Goal: Navigation & Orientation: Understand site structure

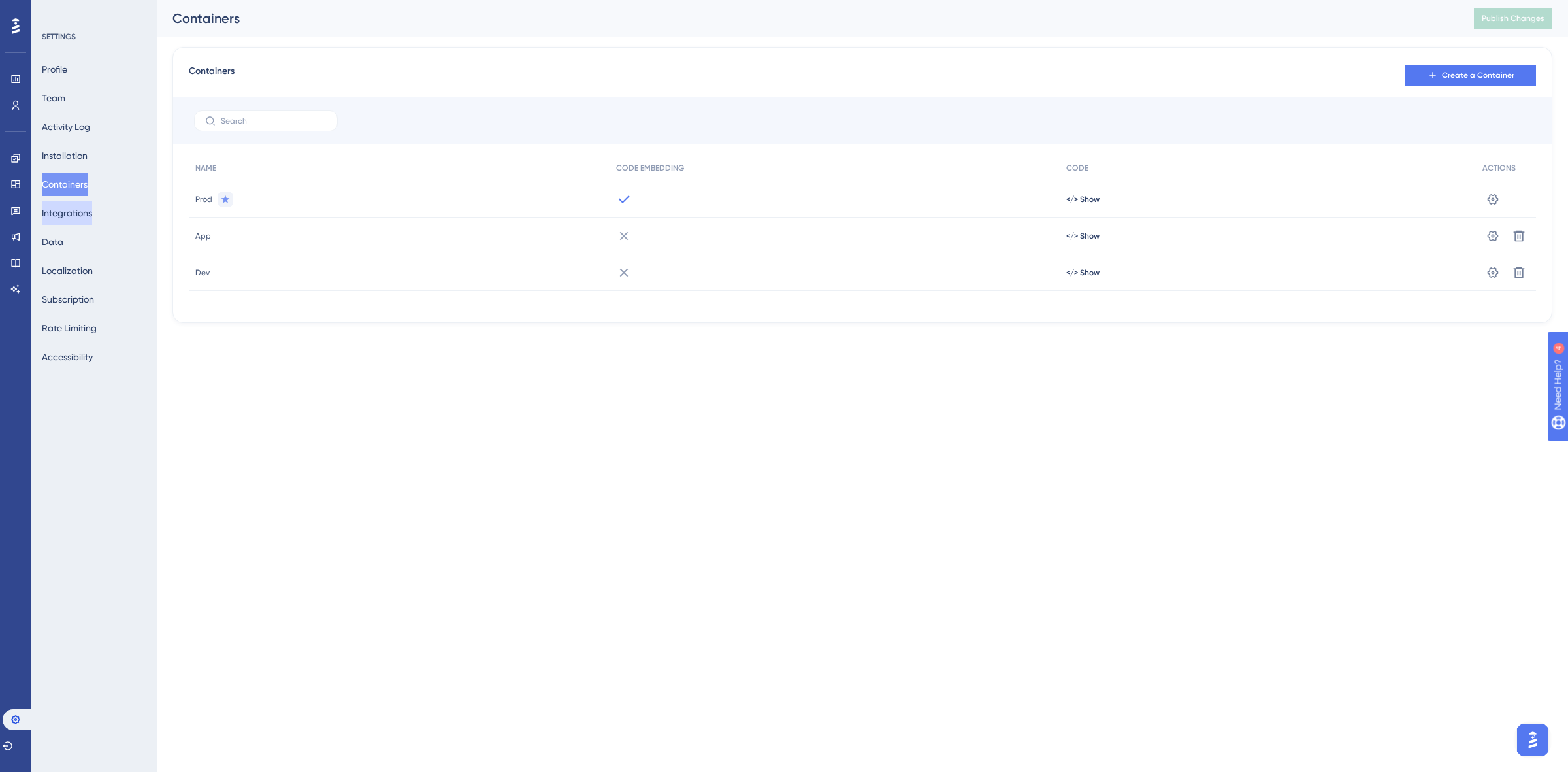
click at [83, 209] on button "Integrations" at bounding box center [67, 213] width 50 height 23
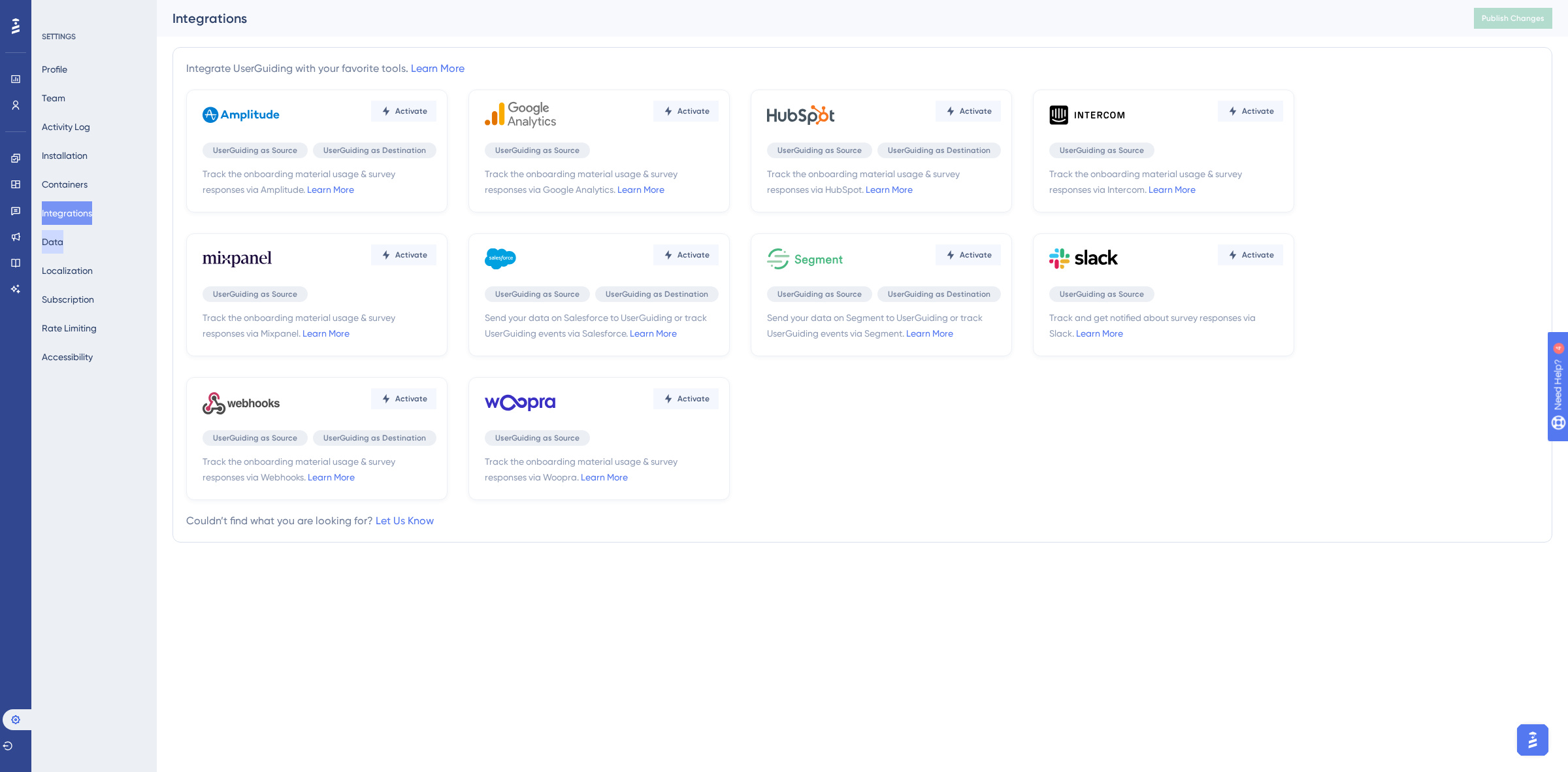
click at [63, 237] on button "Data" at bounding box center [53, 241] width 22 height 23
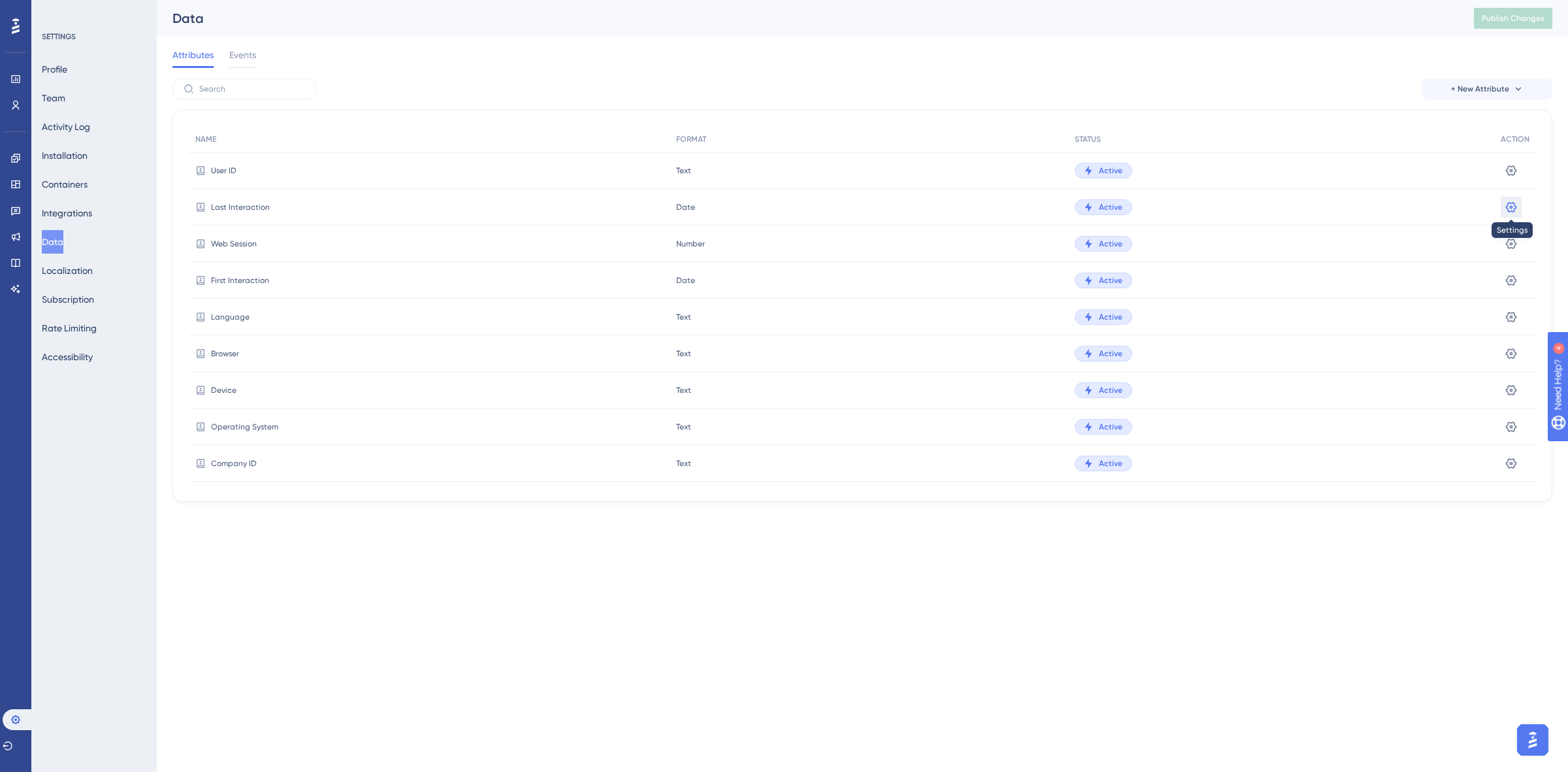
click at [1506, 206] on icon at bounding box center [1511, 206] width 11 height 11
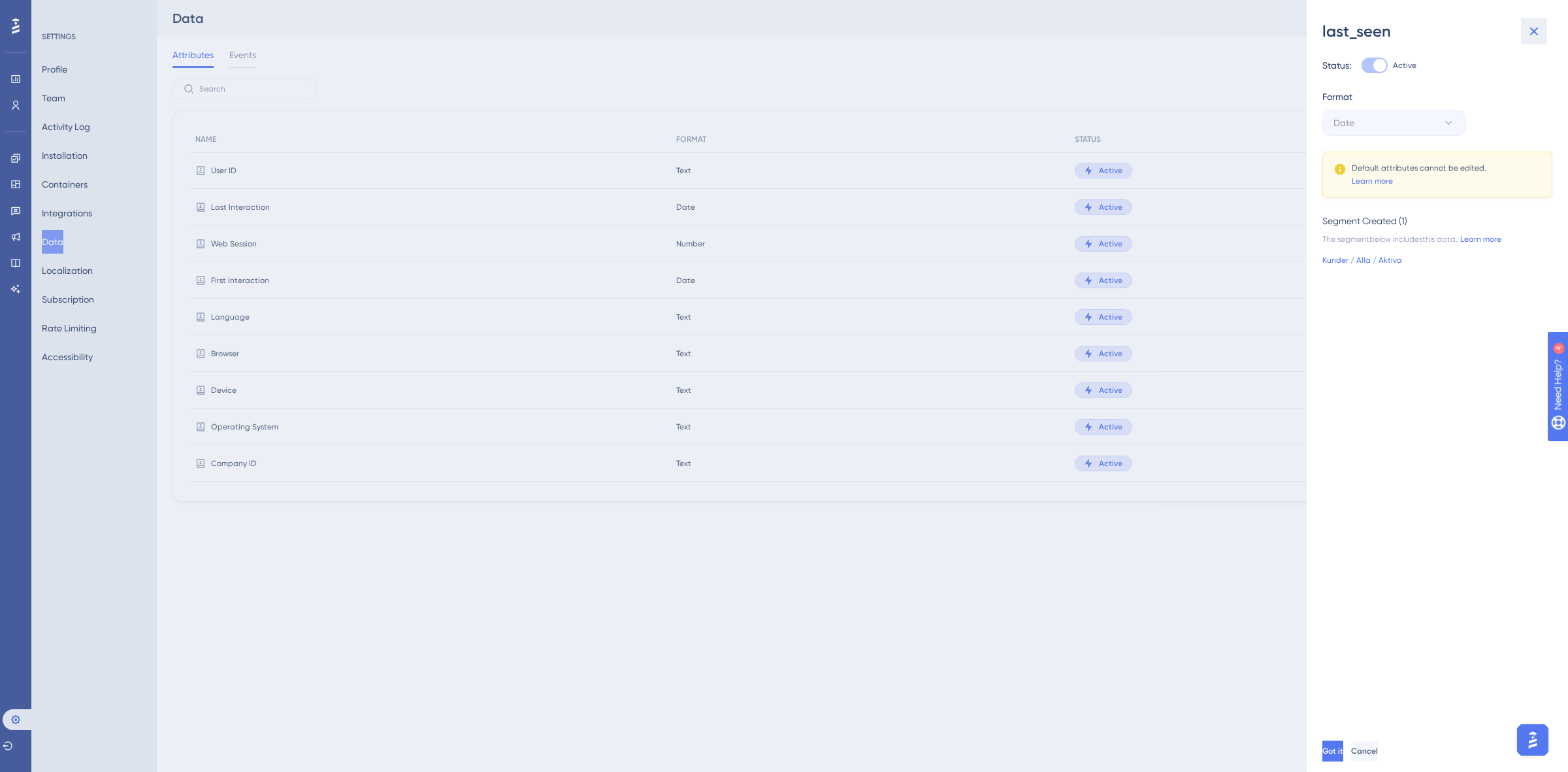
click at [1538, 35] on icon at bounding box center [1533, 31] width 15 height 15
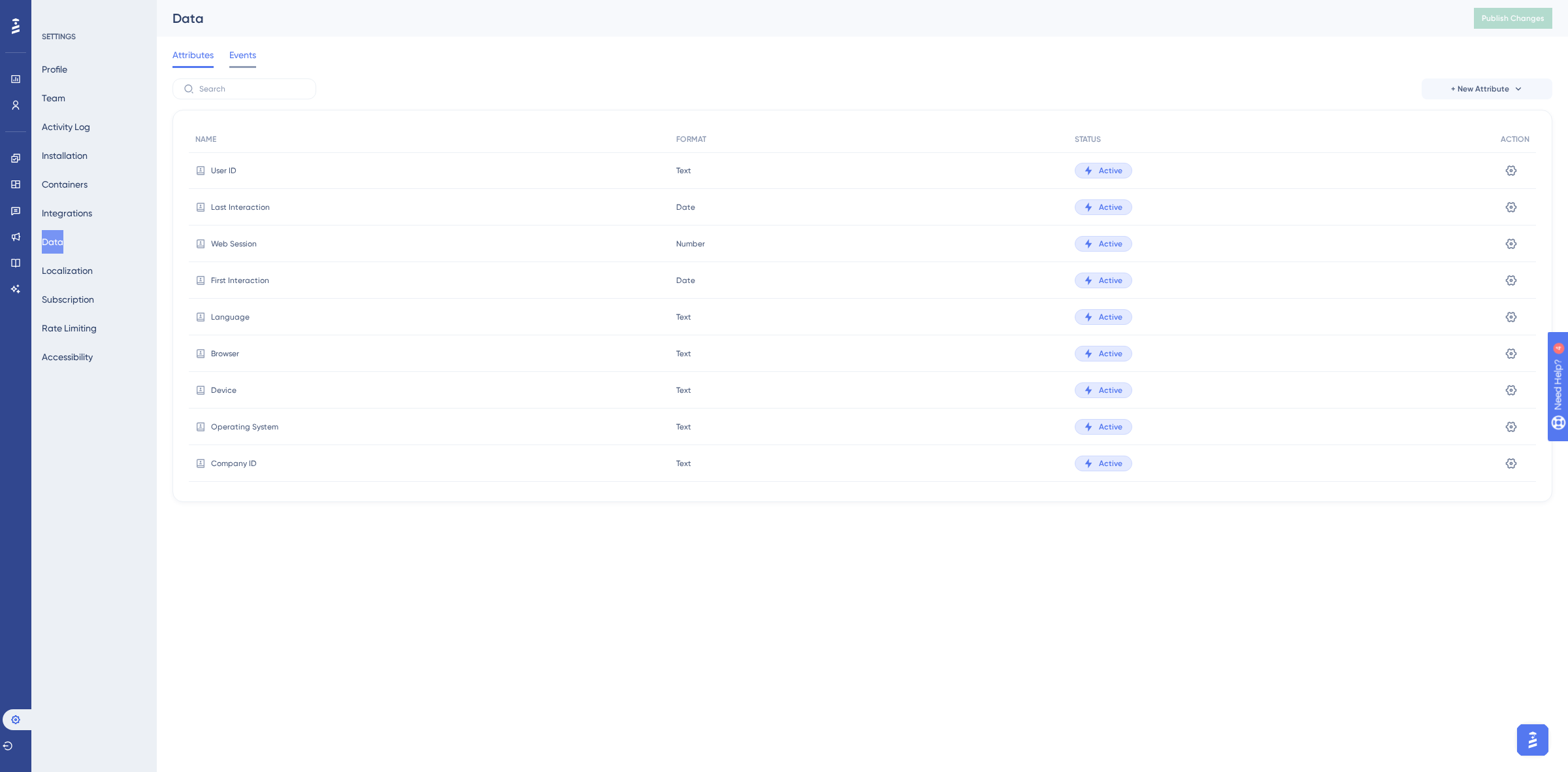
click at [253, 59] on span "Events" at bounding box center [242, 54] width 27 height 15
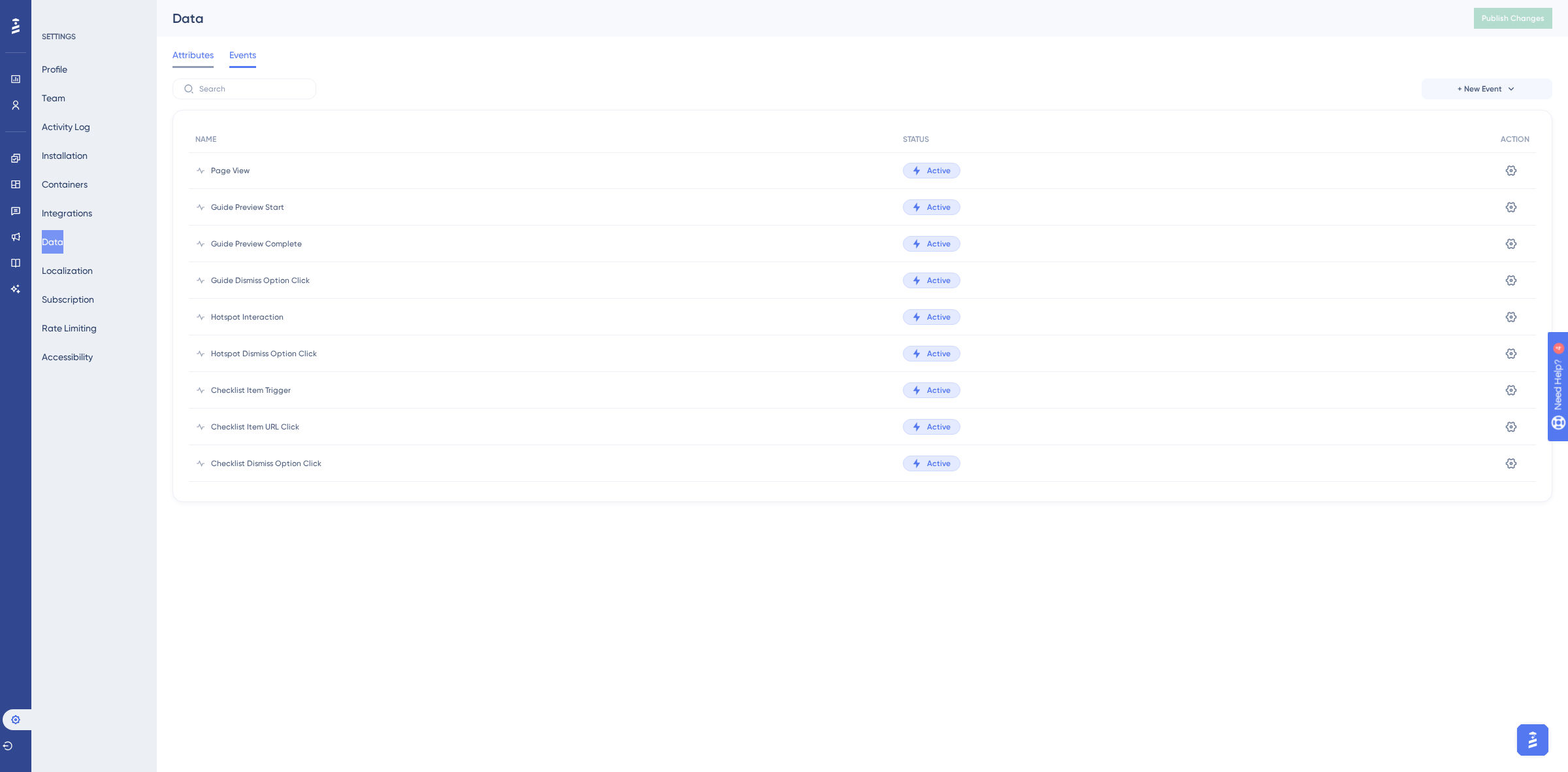
click at [184, 57] on span "Attributes" at bounding box center [192, 54] width 41 height 15
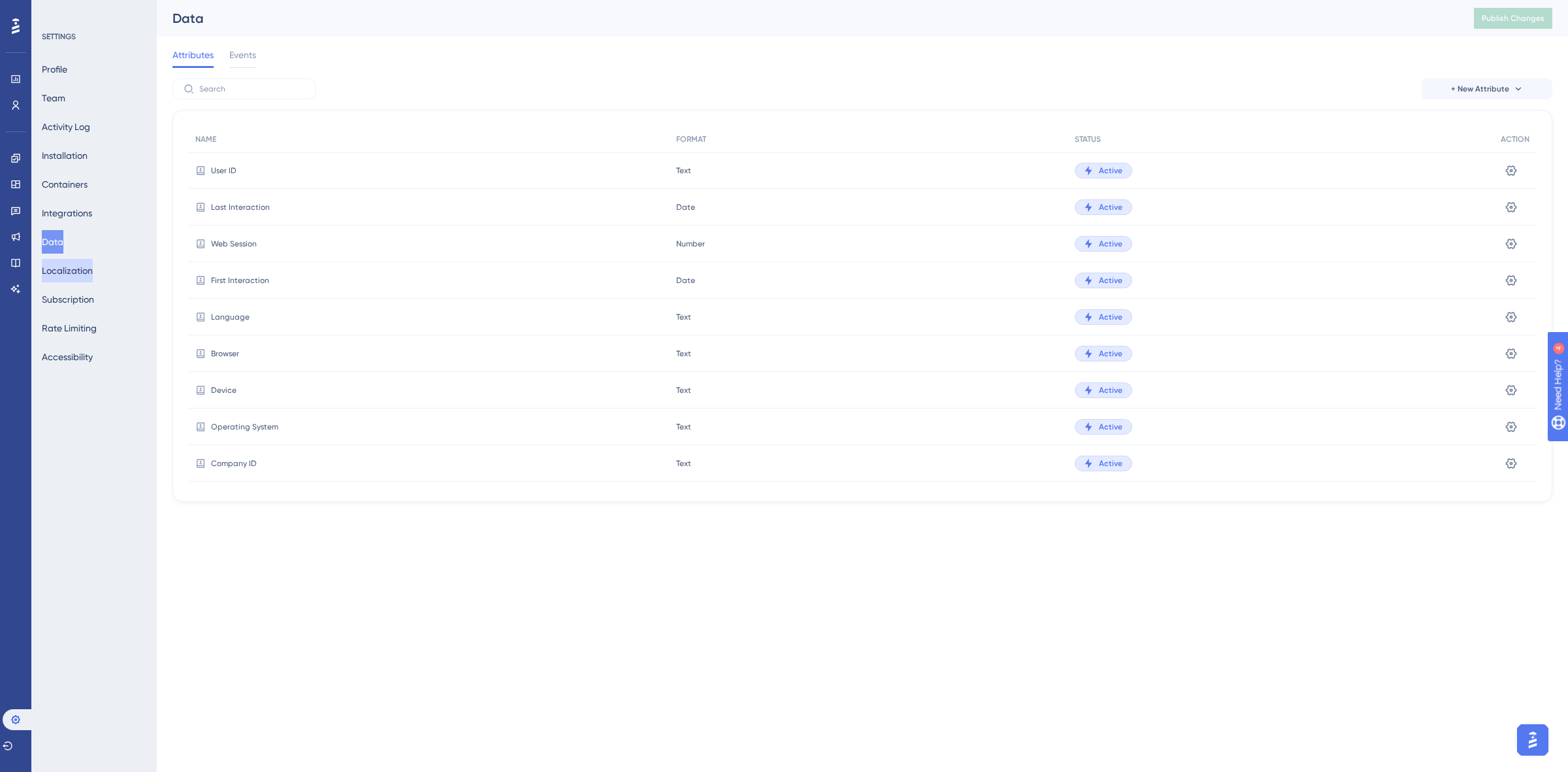
click at [80, 264] on button "Localization" at bounding box center [67, 270] width 51 height 23
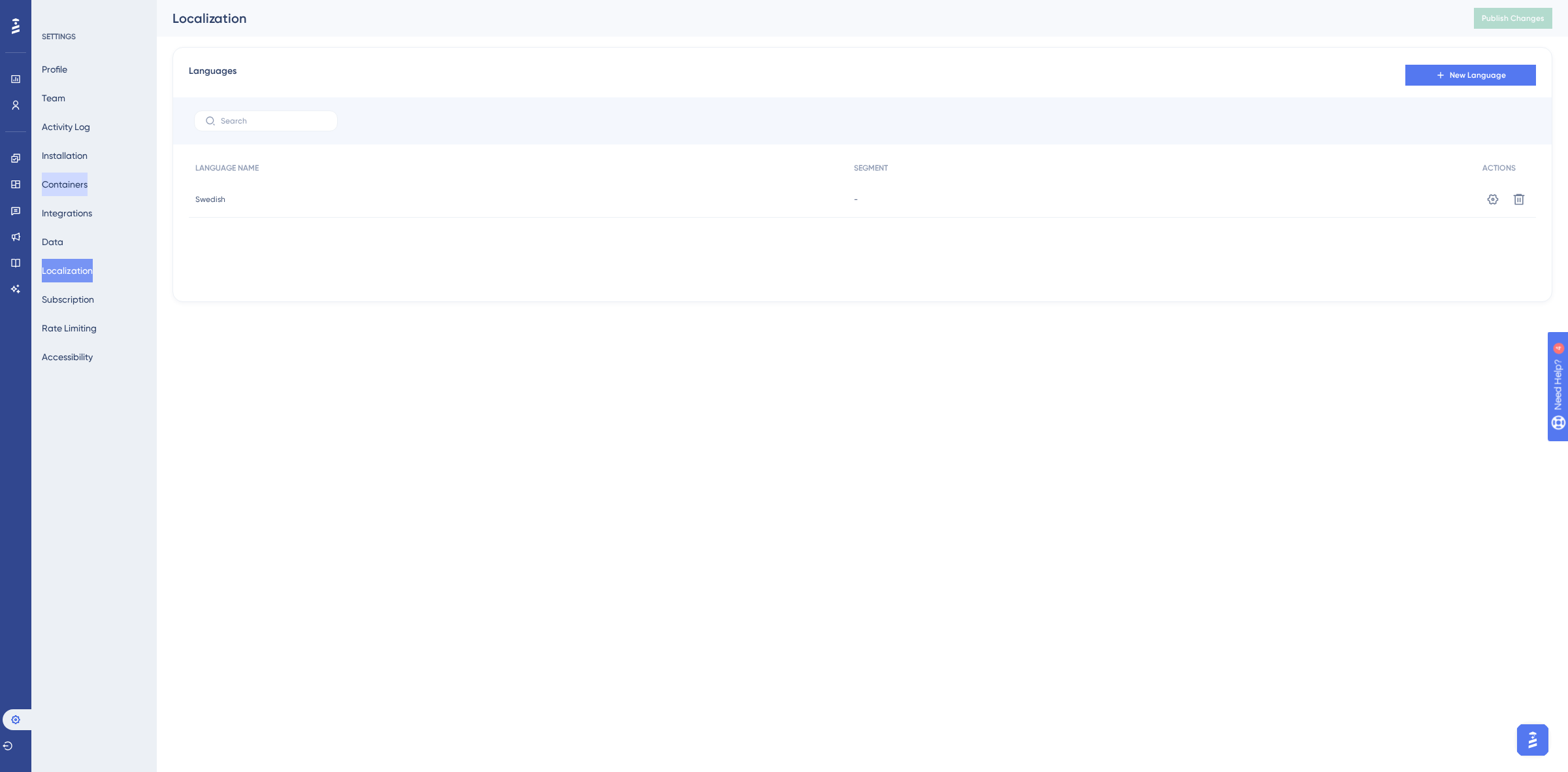
click at [79, 184] on button "Containers" at bounding box center [65, 184] width 46 height 23
click at [1490, 201] on icon at bounding box center [1493, 199] width 13 height 13
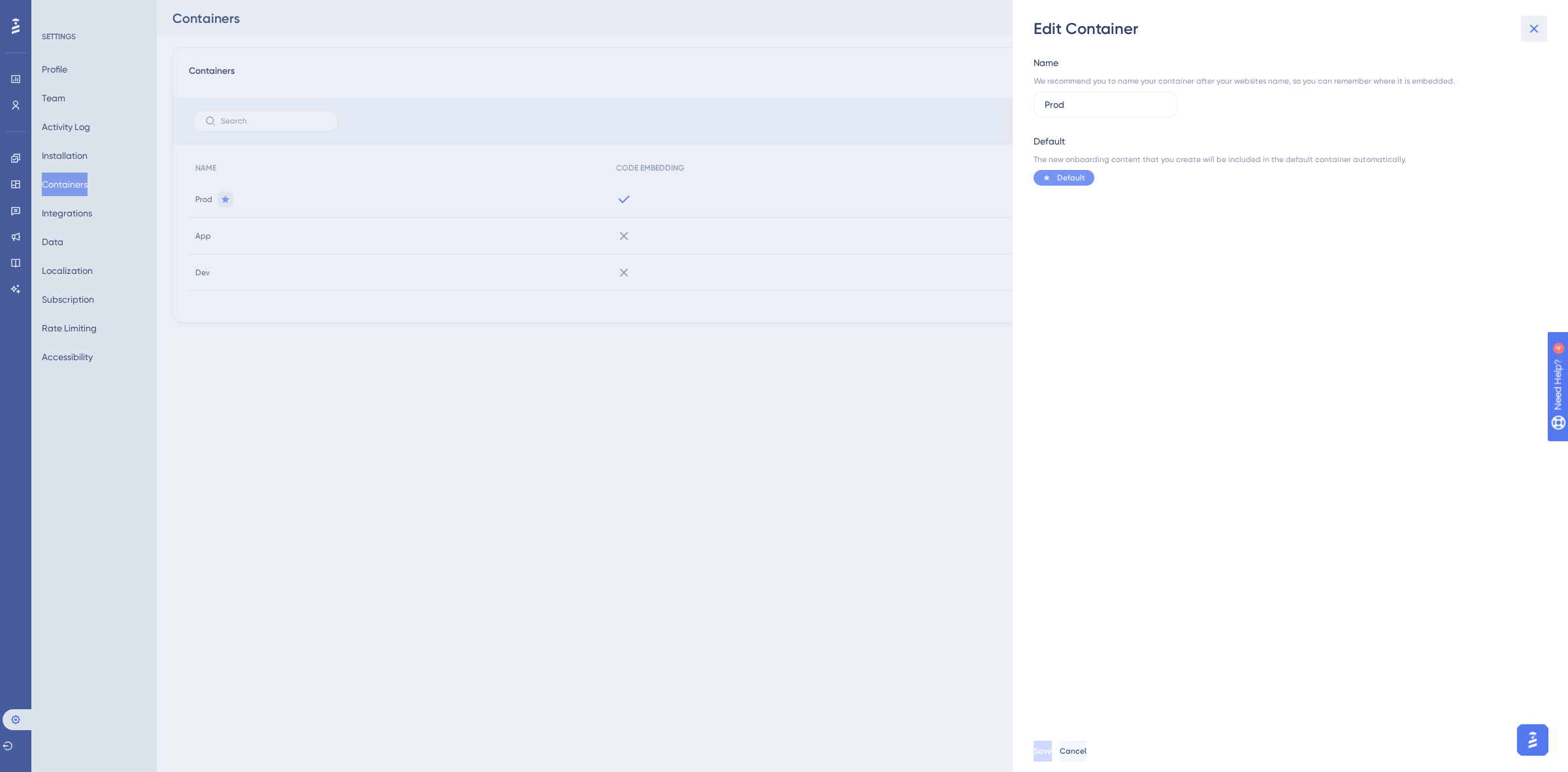
click at [1531, 32] on icon at bounding box center [1534, 29] width 9 height 9
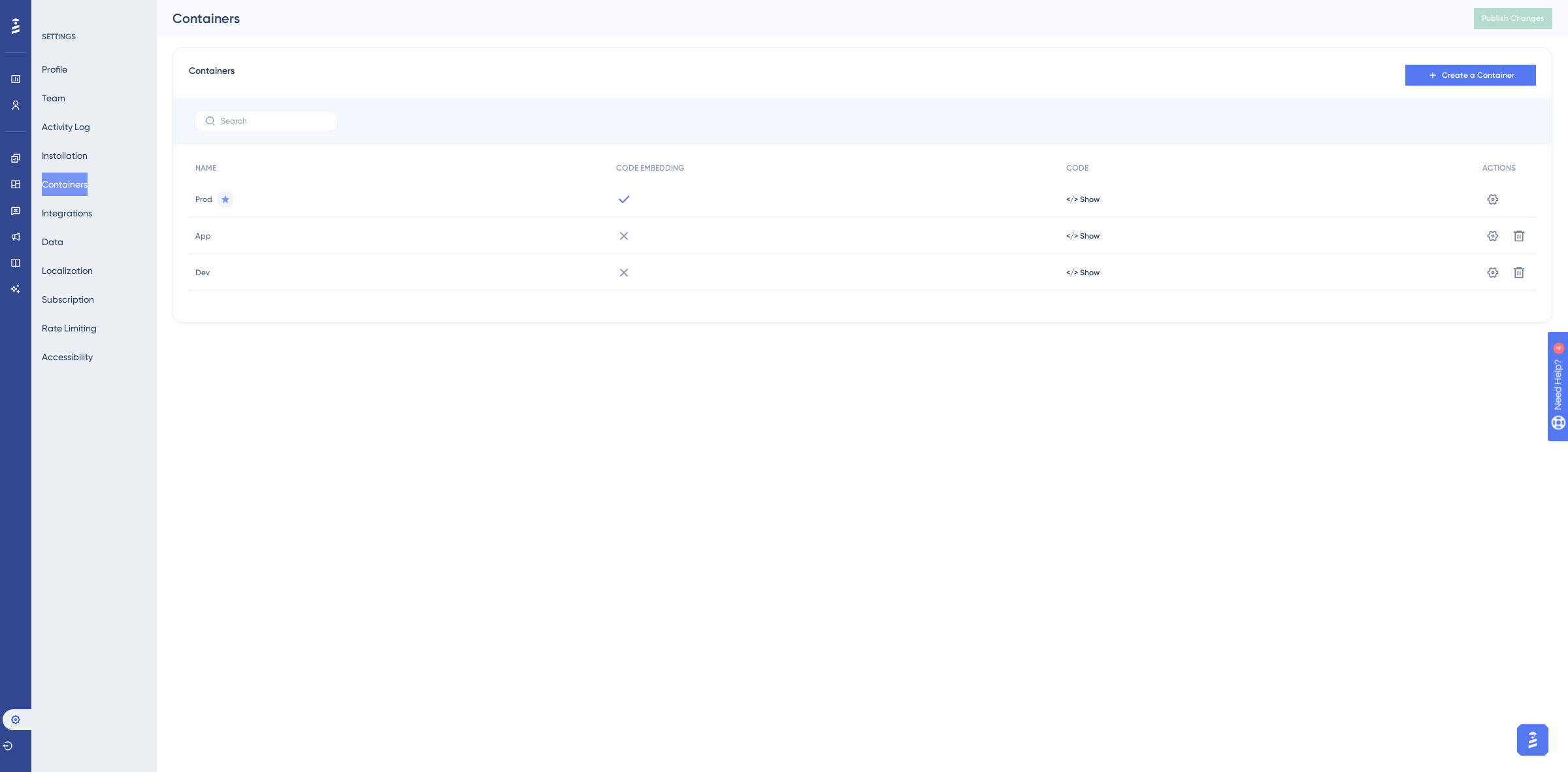
click at [442, 59] on div "Containers Create a Container NAME CODE EMBEDDING CODE ACTIONS Prod </> Show Se…" at bounding box center [862, 184] width 1380 height 276
click at [63, 148] on button "Installation" at bounding box center [65, 155] width 46 height 23
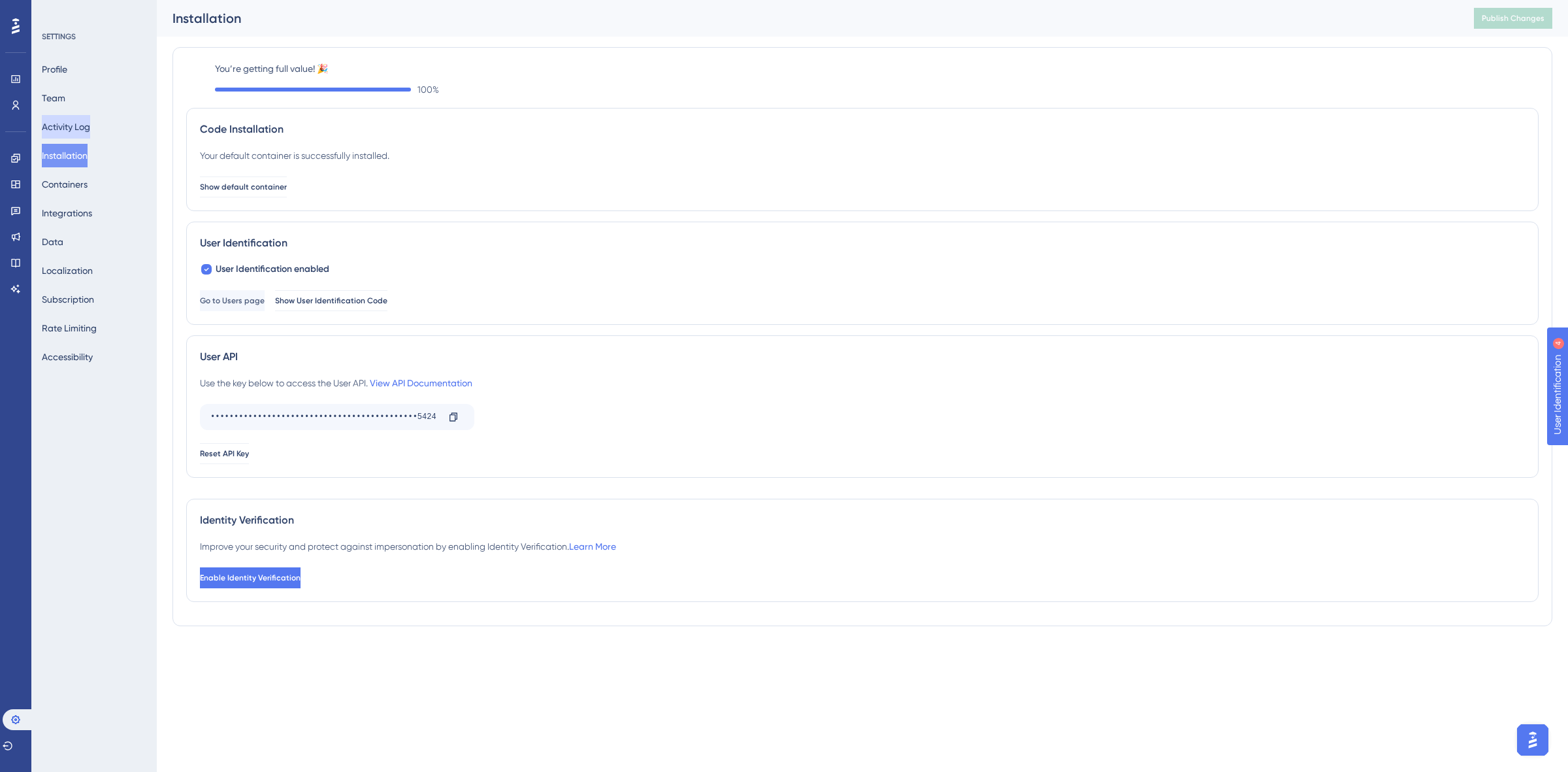
click at [70, 122] on button "Activity Log" at bounding box center [66, 126] width 48 height 23
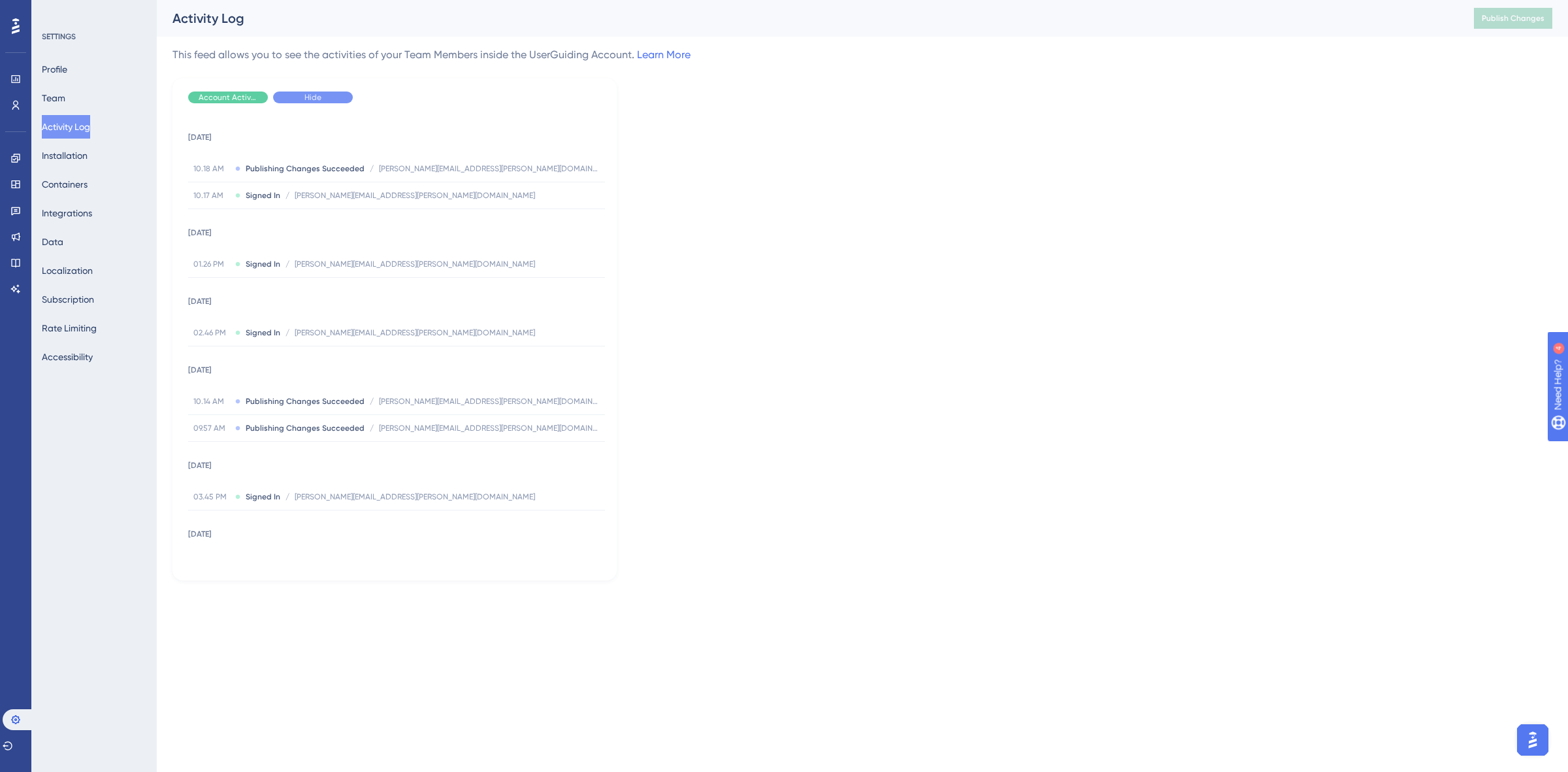
click at [332, 102] on div "Hide" at bounding box center [313, 97] width 80 height 12
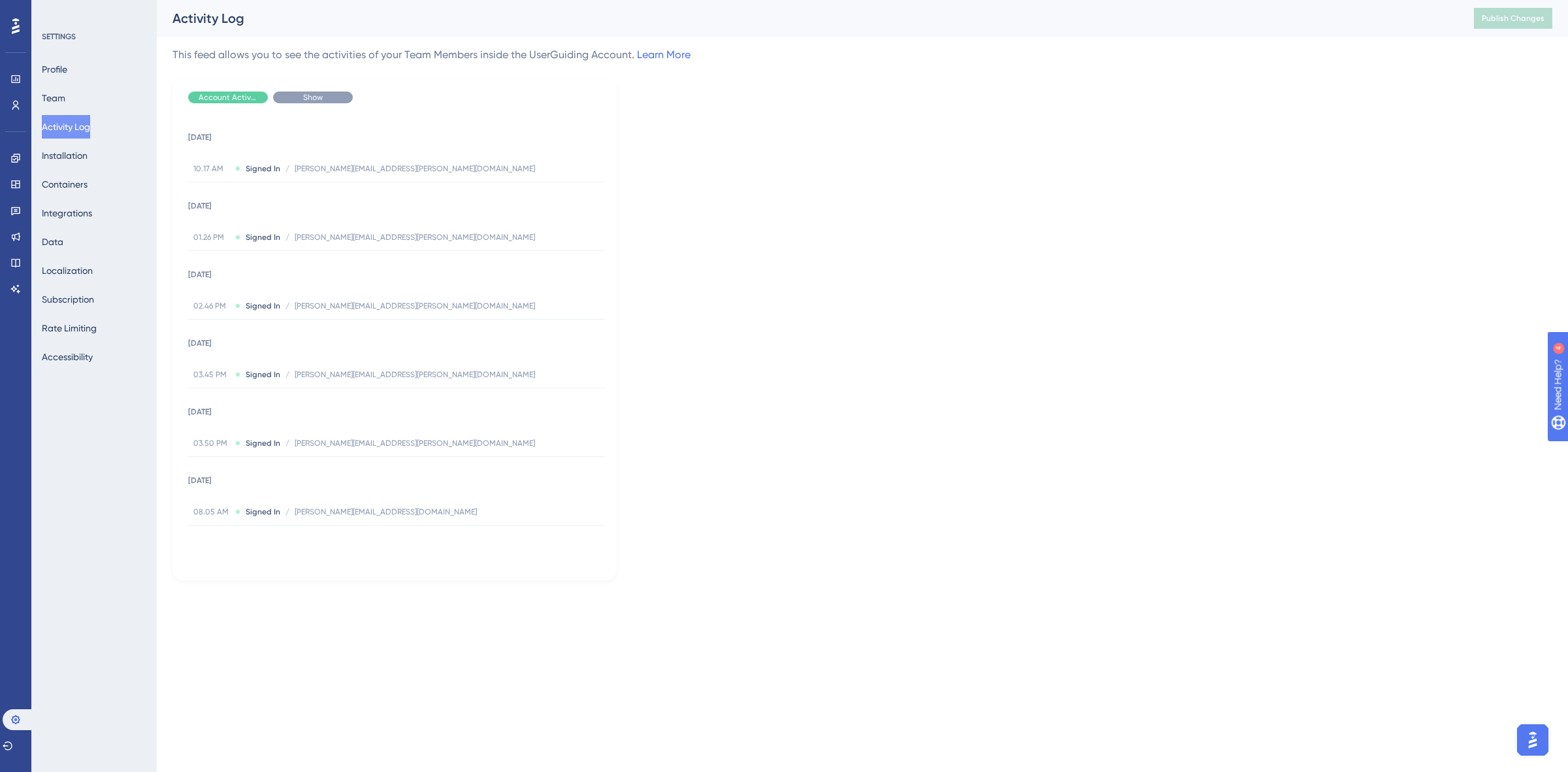
click at [325, 102] on div "Show" at bounding box center [313, 97] width 80 height 12
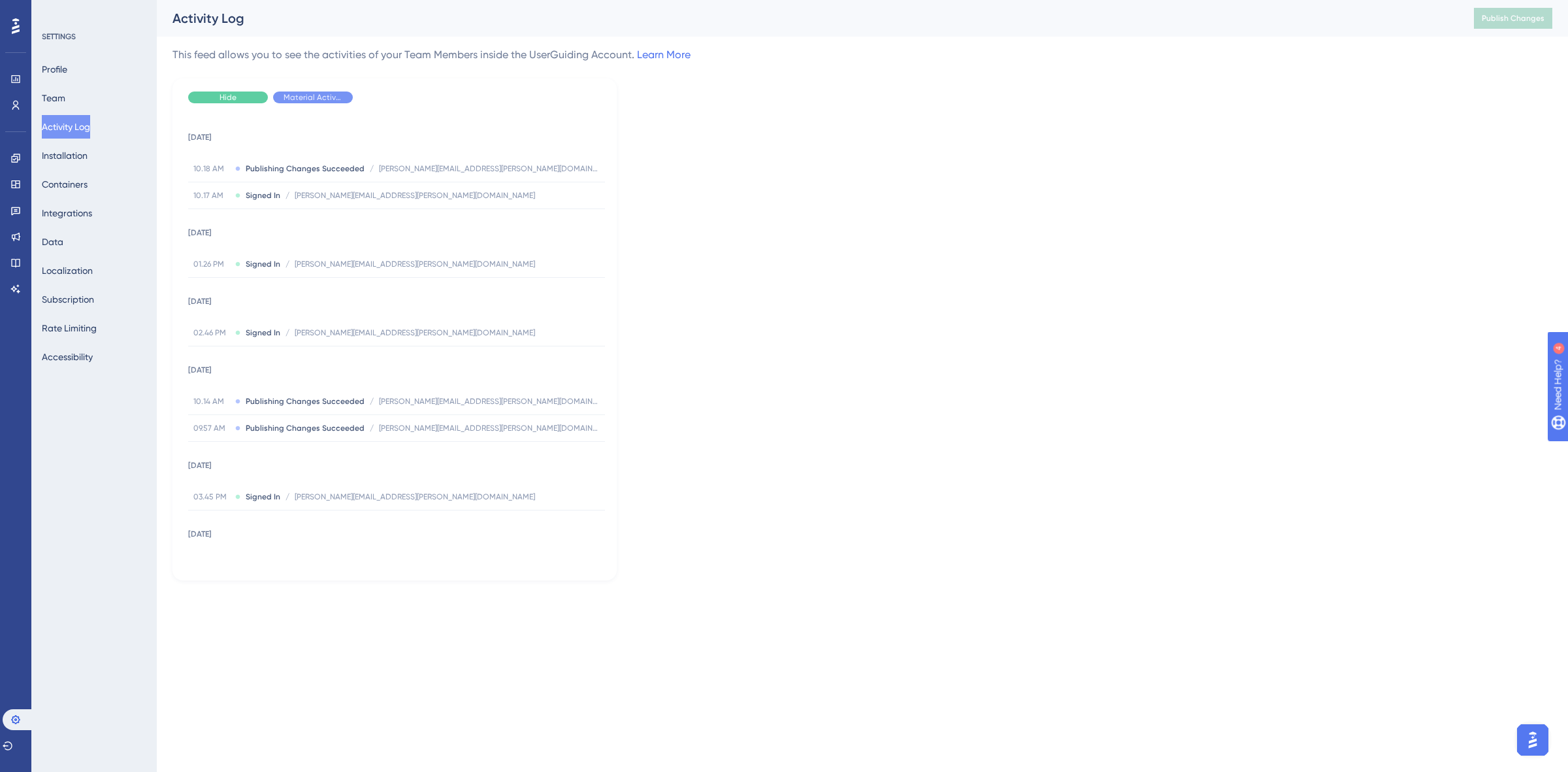
click at [233, 99] on span "Hide" at bounding box center [228, 97] width 17 height 11
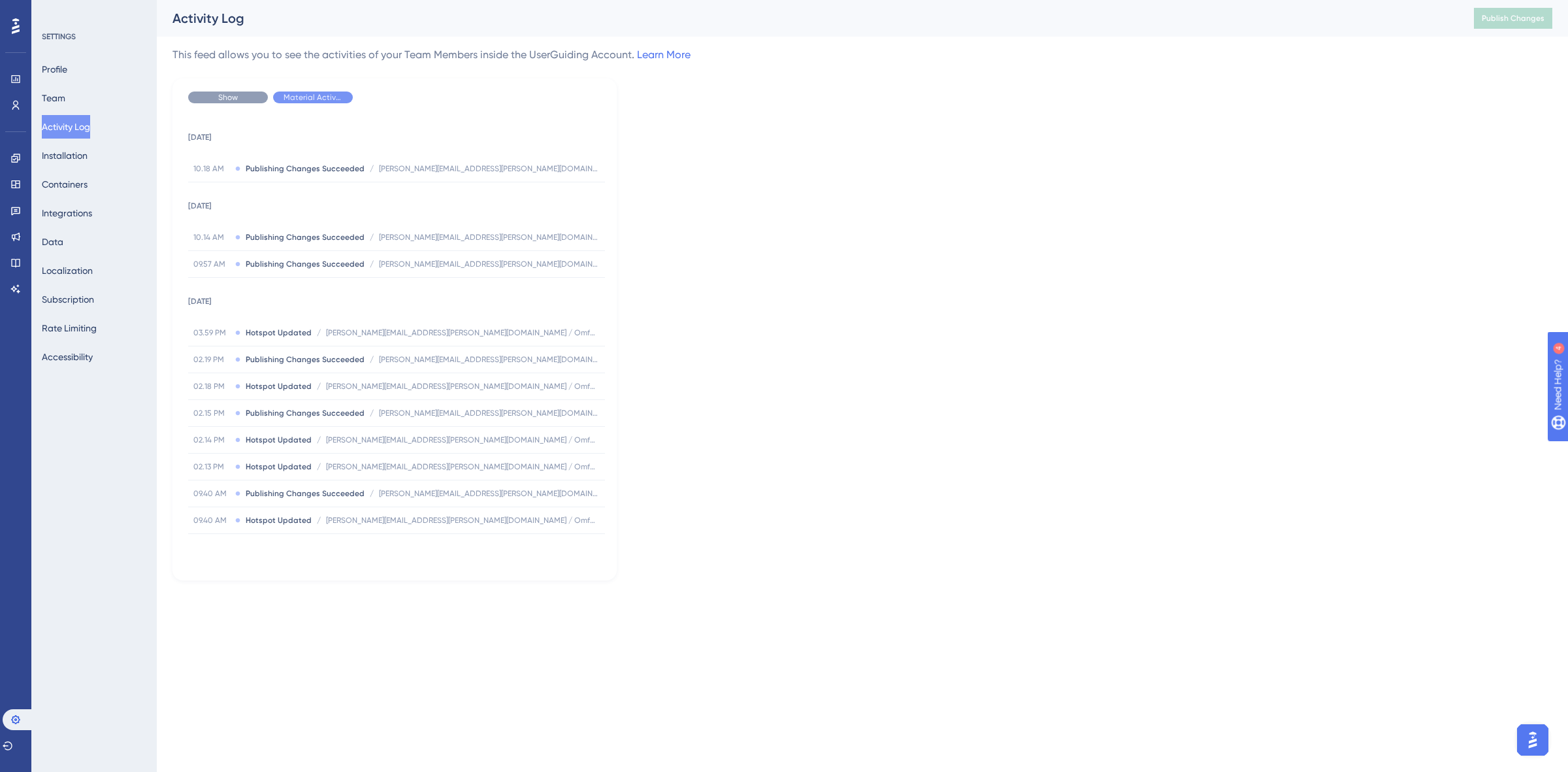
click at [246, 95] on div "Show" at bounding box center [228, 97] width 80 height 12
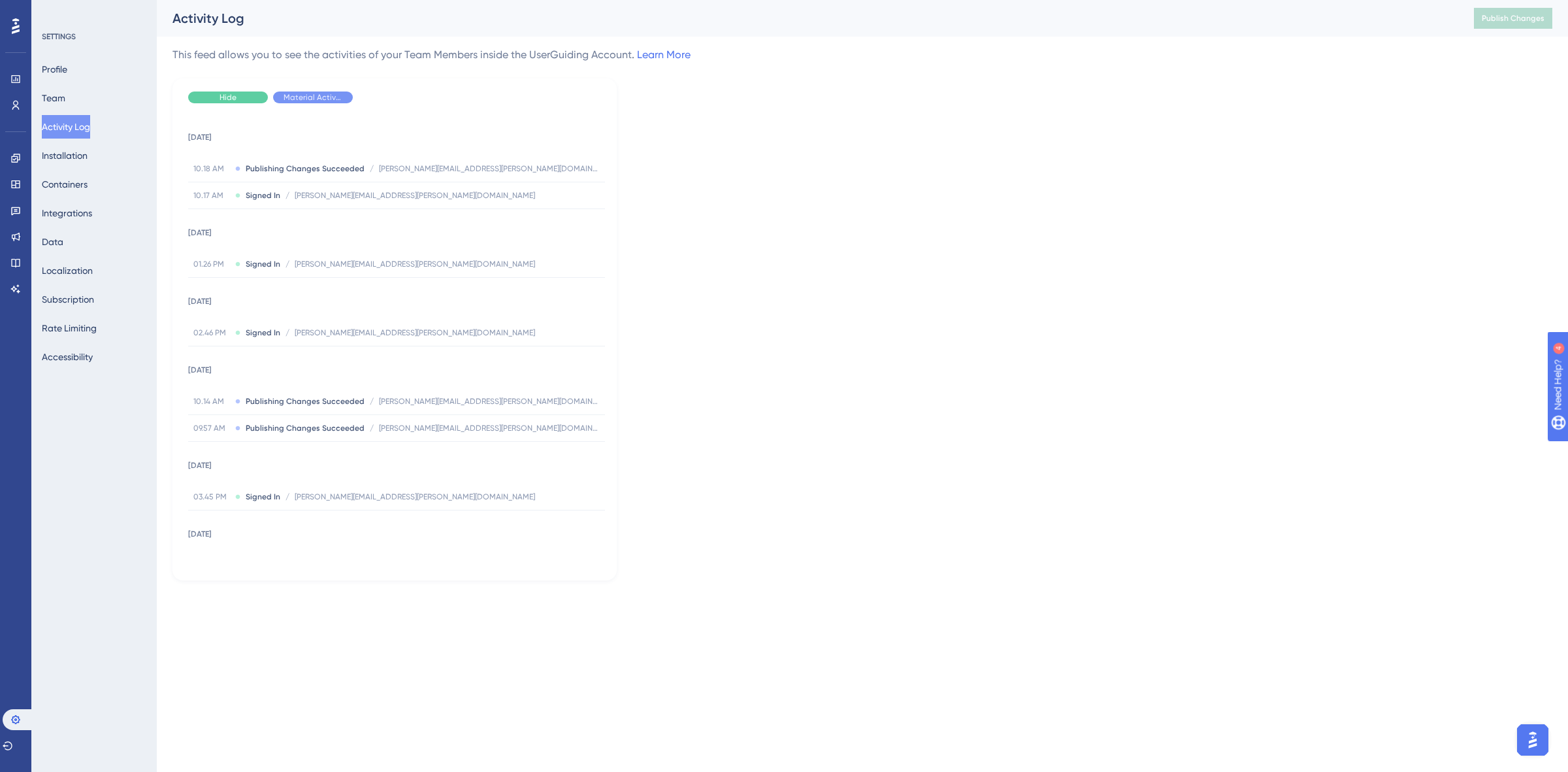
click at [246, 95] on div "Hide" at bounding box center [228, 97] width 80 height 12
